Goal: Find specific page/section: Find specific page/section

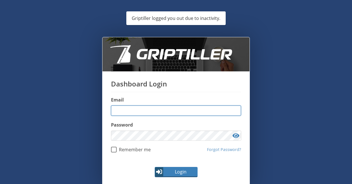
click at [174, 114] on input "email" at bounding box center [176, 110] width 130 height 10
type input "**********"
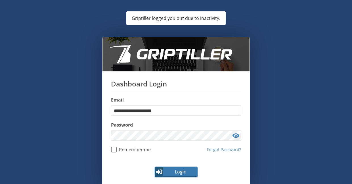
click at [185, 172] on span "Login" at bounding box center [180, 171] width 33 height 7
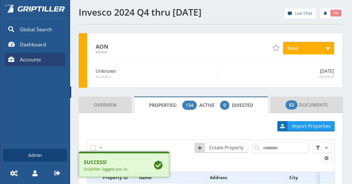
click at [70, 92] on span at bounding box center [70, 91] width 1 height 11
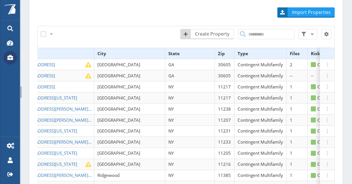
scroll to position [0, 144]
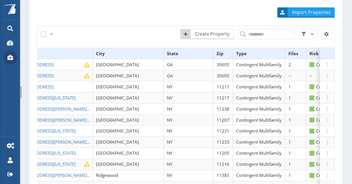
click at [285, 51] on th "Files" at bounding box center [295, 53] width 21 height 11
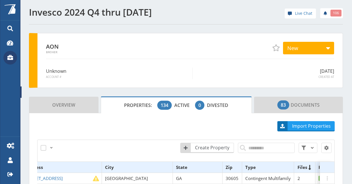
click at [15, 56] on span at bounding box center [10, 58] width 14 height 14
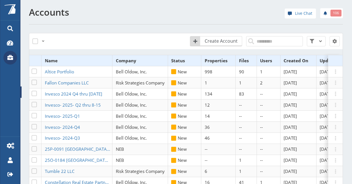
click at [13, 58] on span at bounding box center [10, 58] width 14 height 14
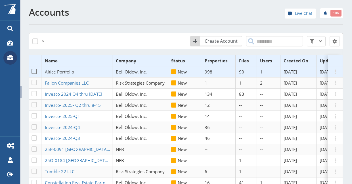
click at [69, 70] on span "Altice Portfolio" at bounding box center [59, 72] width 29 height 6
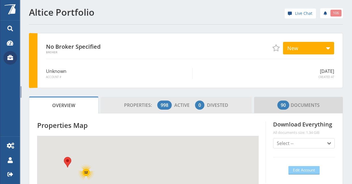
scroll to position [50, 100]
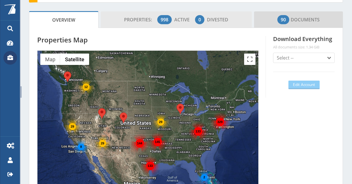
click at [209, 18] on span "Divested" at bounding box center [217, 19] width 21 height 6
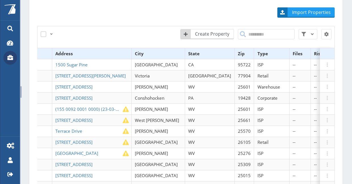
scroll to position [0, 116]
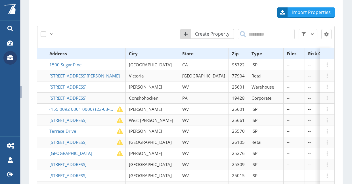
click at [284, 53] on th "Files" at bounding box center [294, 53] width 21 height 11
